Goal: Contribute content: Contribute content

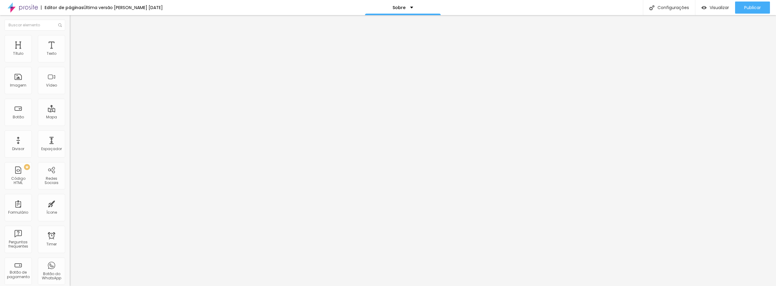
click at [70, 52] on span "Trocar imagem" at bounding box center [86, 49] width 33 height 5
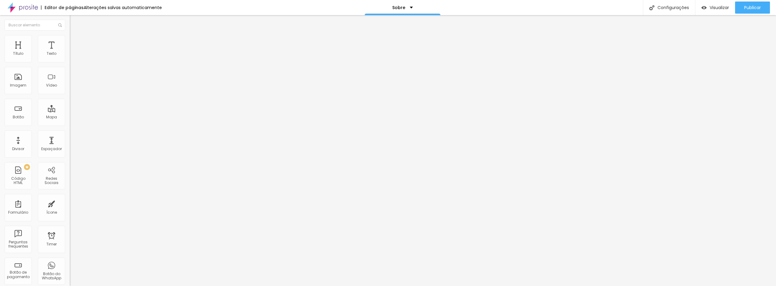
click at [104, 286] on div at bounding box center [388, 290] width 776 height 0
click at [70, 52] on span "Trocar imagem" at bounding box center [86, 49] width 33 height 5
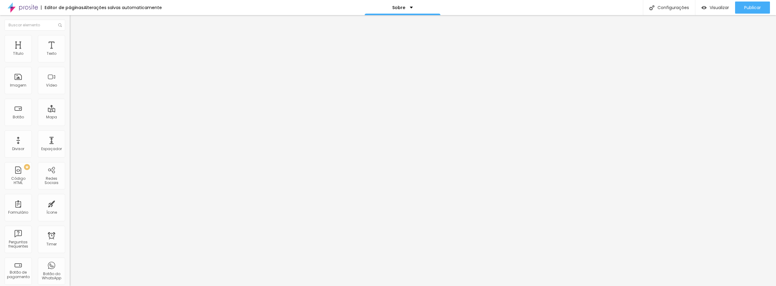
click at [70, 52] on span "Trocar imagem" at bounding box center [86, 49] width 33 height 5
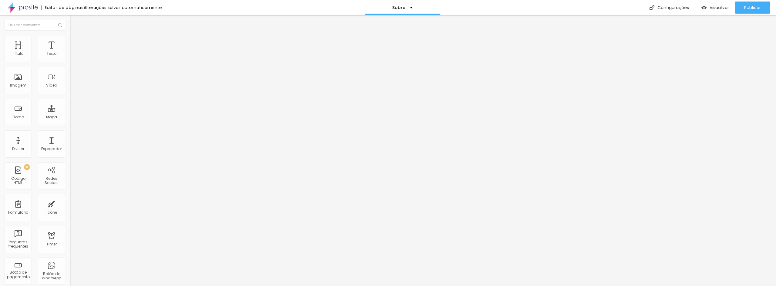
click at [70, 52] on span "Trocar imagem" at bounding box center [86, 49] width 33 height 5
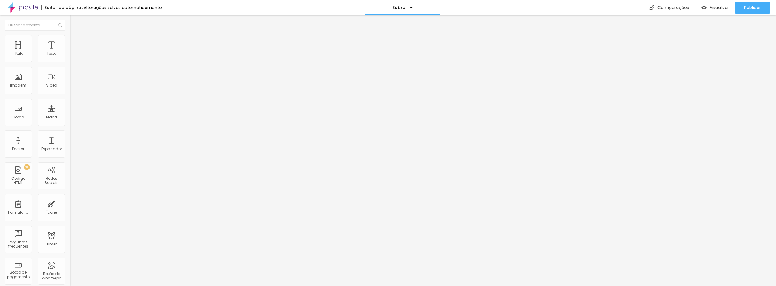
click at [70, 52] on span "Trocar imagem" at bounding box center [86, 49] width 33 height 5
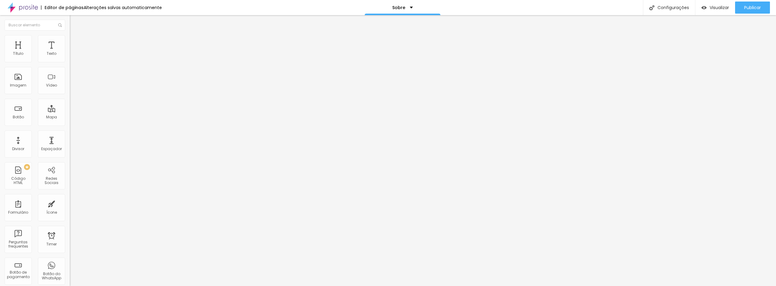
click at [756, 8] on span "Publicar" at bounding box center [752, 7] width 17 height 5
click at [753, 5] on span "Publicar" at bounding box center [752, 7] width 17 height 5
click at [716, 9] on span "Visualizar" at bounding box center [713, 7] width 19 height 5
click at [70, 52] on span "Trocar imagem" at bounding box center [86, 49] width 33 height 5
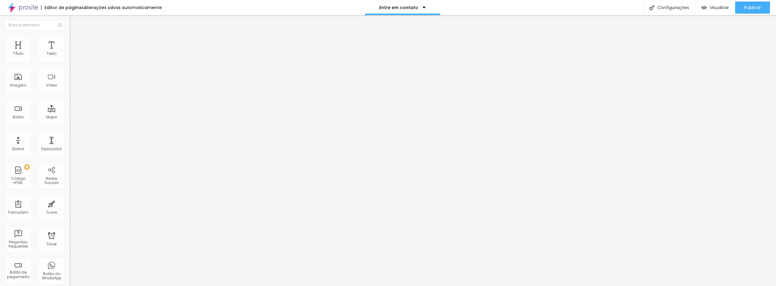
click at [70, 95] on span "1:1 Quadrado" at bounding box center [82, 92] width 24 height 5
click at [70, 111] on span "Original" at bounding box center [77, 108] width 15 height 5
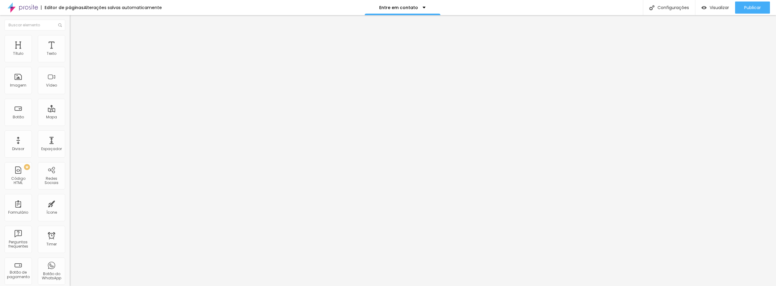
click at [70, 95] on span "Original" at bounding box center [77, 92] width 15 height 5
click at [70, 98] on span "Cinema" at bounding box center [77, 95] width 15 height 5
click at [70, 111] on span "Original" at bounding box center [77, 108] width 15 height 5
click at [754, 9] on span "Publicar" at bounding box center [752, 7] width 17 height 5
click at [16, 79] on div "Imagem" at bounding box center [18, 80] width 27 height 27
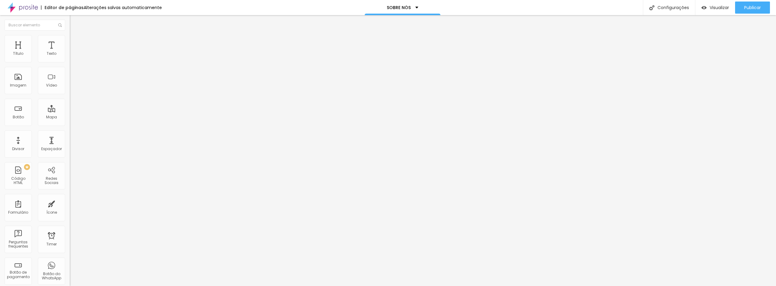
click at [70, 52] on span "Adicionar imagem" at bounding box center [89, 49] width 39 height 5
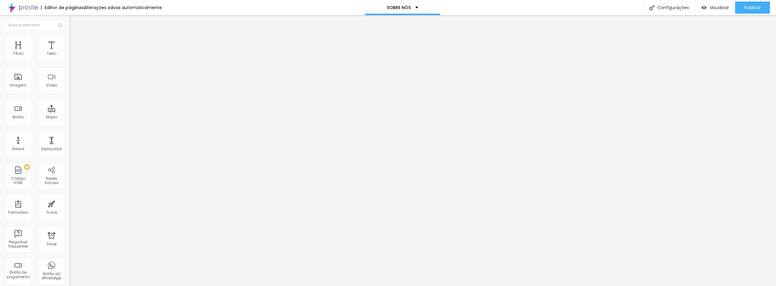
click at [70, 95] on span "Original" at bounding box center [77, 92] width 15 height 5
click at [70, 106] on span "Quadrado" at bounding box center [80, 103] width 20 height 5
click at [70, 102] on span "Padrão" at bounding box center [77, 99] width 14 height 5
click at [70, 98] on span "Cinema" at bounding box center [77, 95] width 15 height 5
click at [70, 111] on div "Original" at bounding box center [105, 109] width 70 height 4
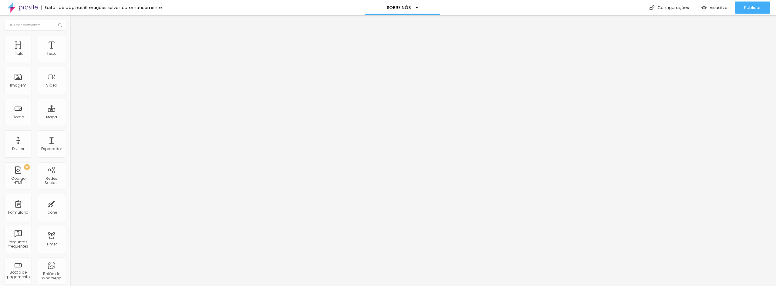
click at [104, 286] on div at bounding box center [388, 290] width 776 height 0
click at [70, 52] on span "Trocar imagem" at bounding box center [86, 49] width 33 height 5
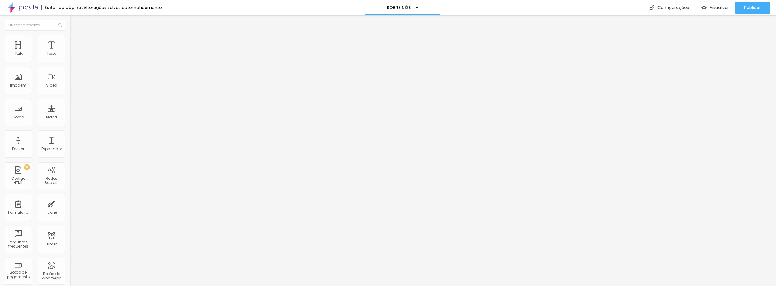
click at [70, 52] on span "Trocar imagem" at bounding box center [86, 49] width 33 height 5
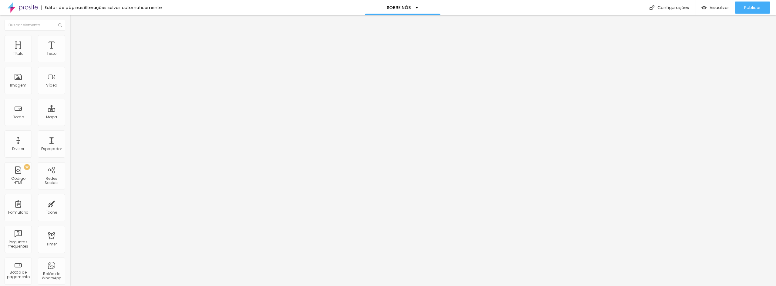
click at [70, 52] on span "Trocar imagem" at bounding box center [86, 49] width 33 height 5
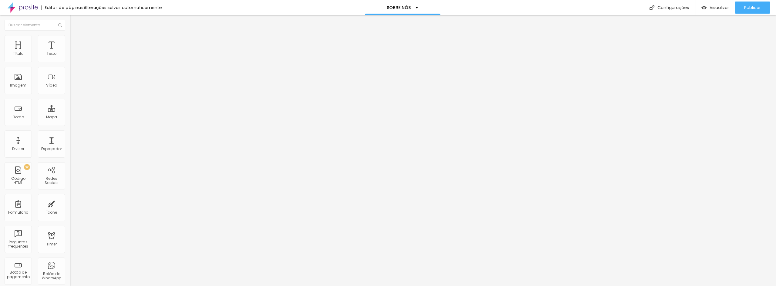
click at [70, 52] on span "Trocar imagem" at bounding box center [86, 49] width 33 height 5
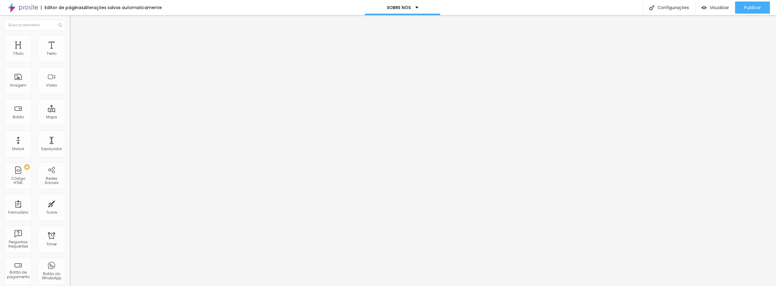
click at [70, 52] on span "Trocar imagem" at bounding box center [86, 49] width 33 height 5
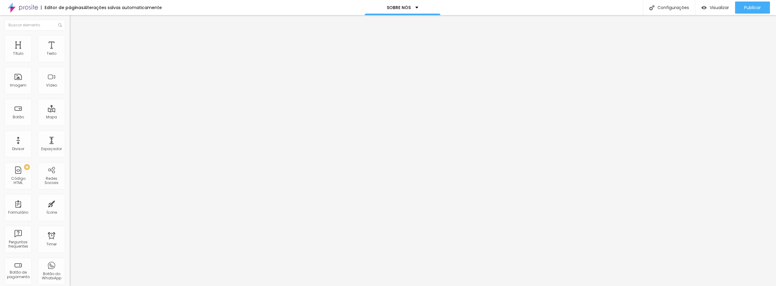
click at [70, 52] on span "Trocar imagem" at bounding box center [86, 49] width 33 height 5
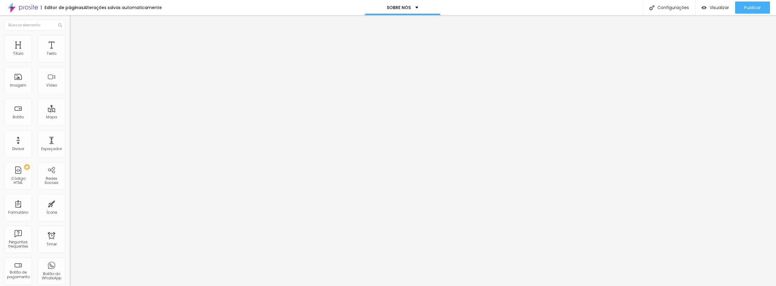
click at [70, 52] on span "Trocar imagem" at bounding box center [86, 49] width 33 height 5
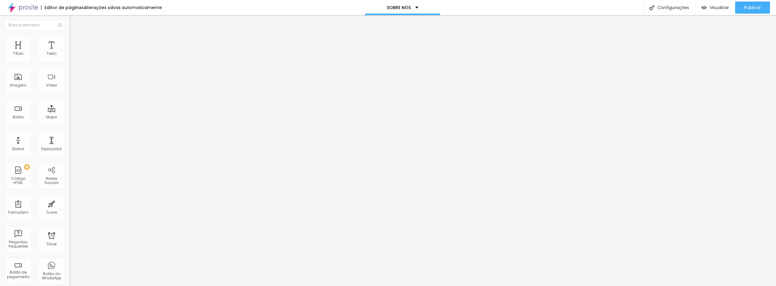
scroll to position [697, 0]
click at [743, 10] on button "Publicar" at bounding box center [752, 8] width 35 height 12
click at [717, 7] on span "Visualizar" at bounding box center [713, 7] width 19 height 5
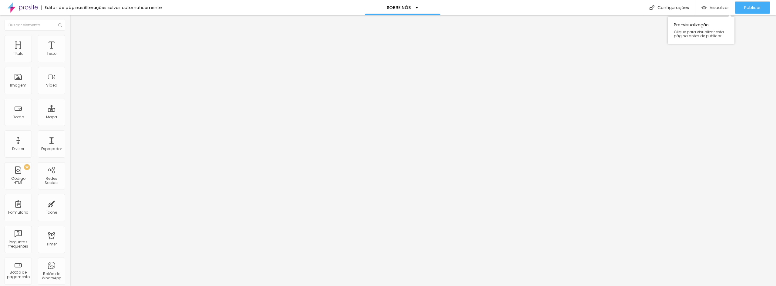
click at [714, 9] on span "Visualizar" at bounding box center [718, 7] width 19 height 5
click at [752, 3] on div "Publicar" at bounding box center [752, 8] width 17 height 12
